Goal: Transaction & Acquisition: Purchase product/service

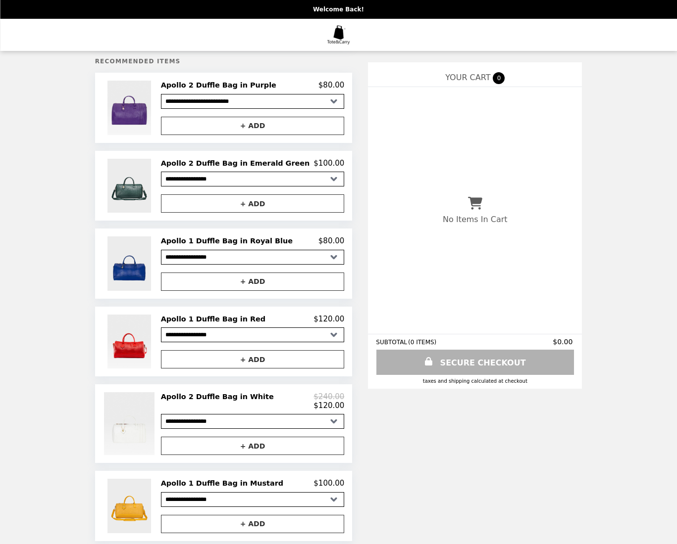
scroll to position [102, 0]
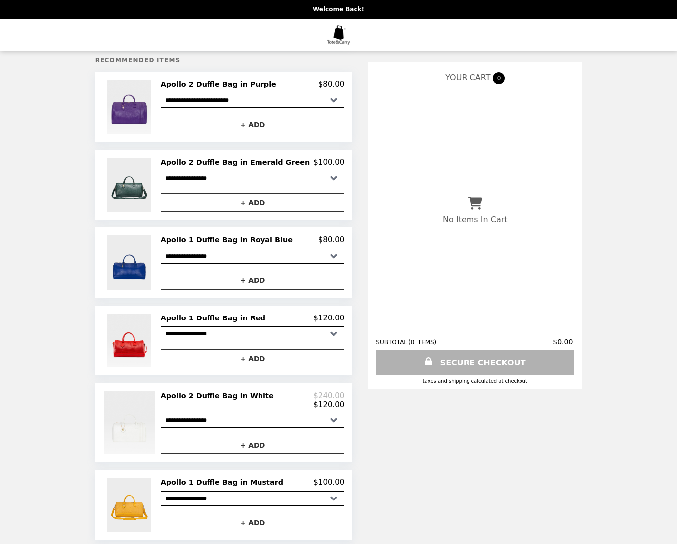
select select "**********"
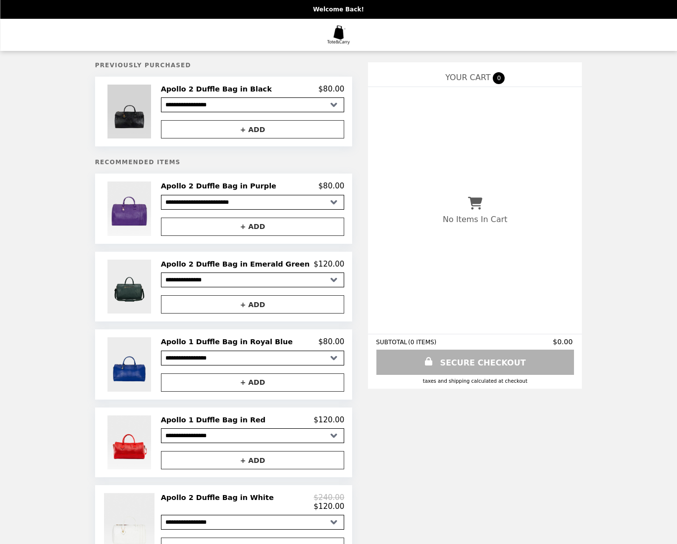
scroll to position [0, 0]
